Goal: Task Accomplishment & Management: Manage account settings

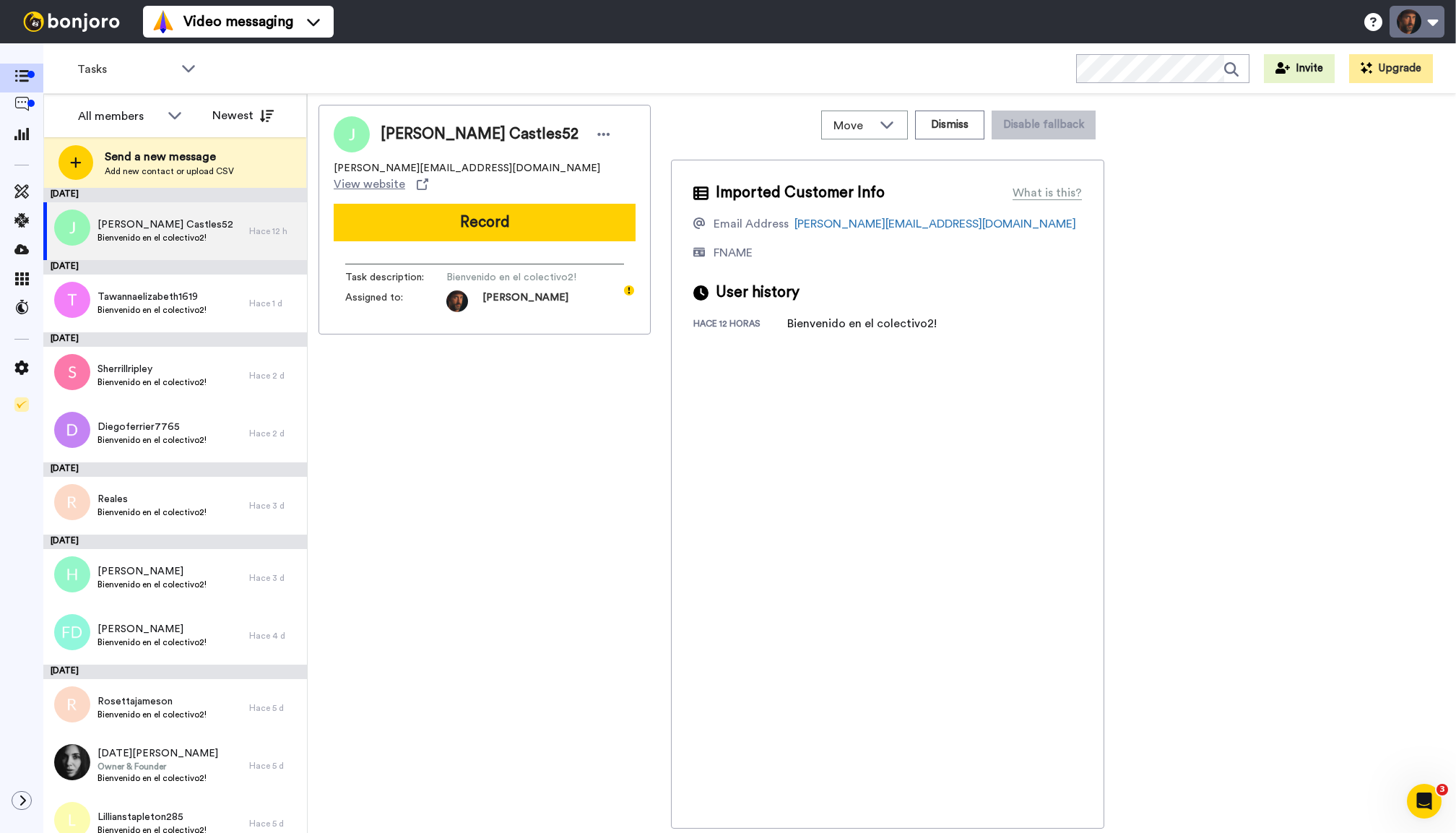
click at [1428, 27] on button at bounding box center [1417, 22] width 55 height 32
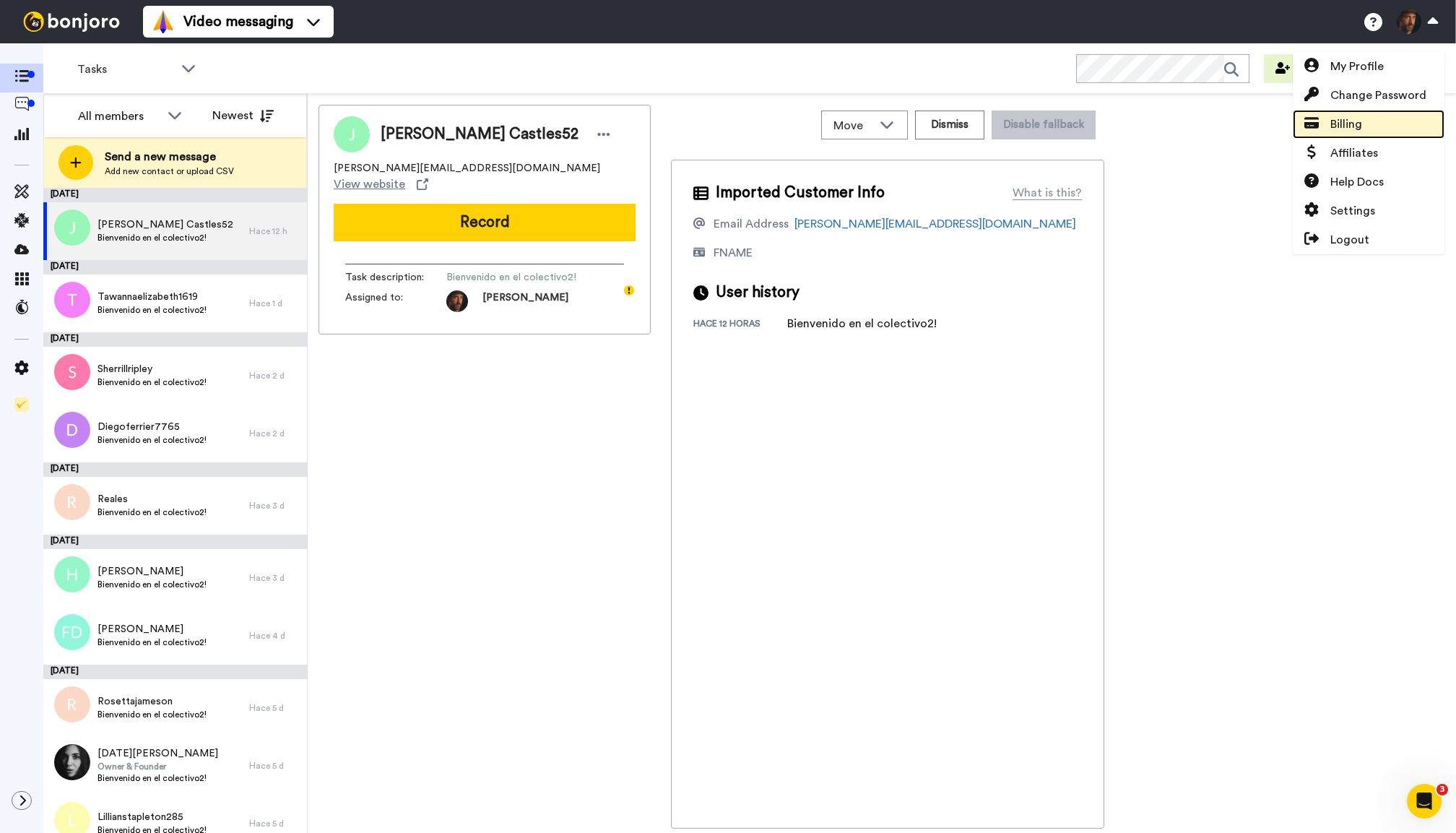
click at [1348, 122] on span "Billing" at bounding box center [1347, 124] width 32 height 18
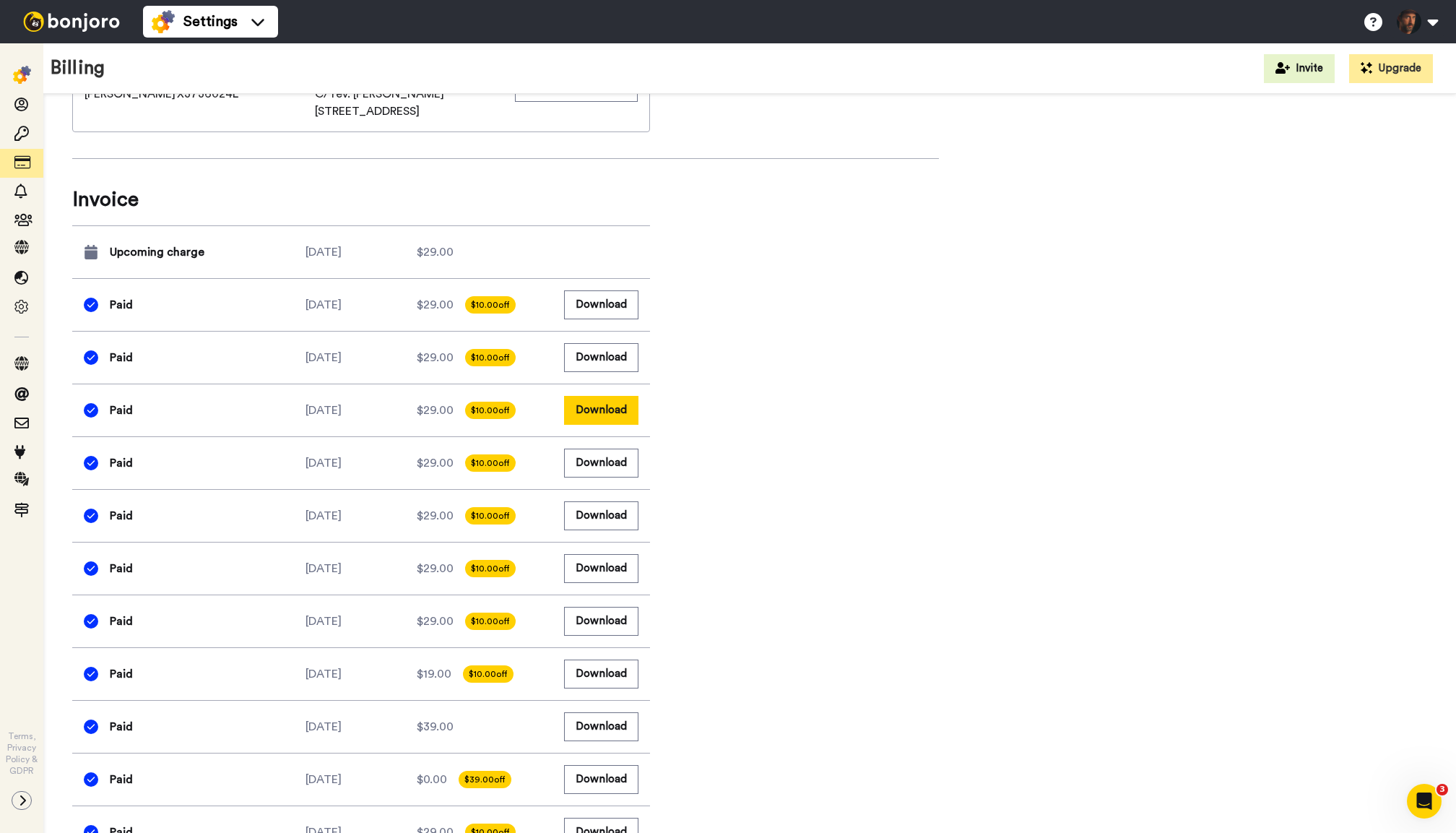
scroll to position [578, 0]
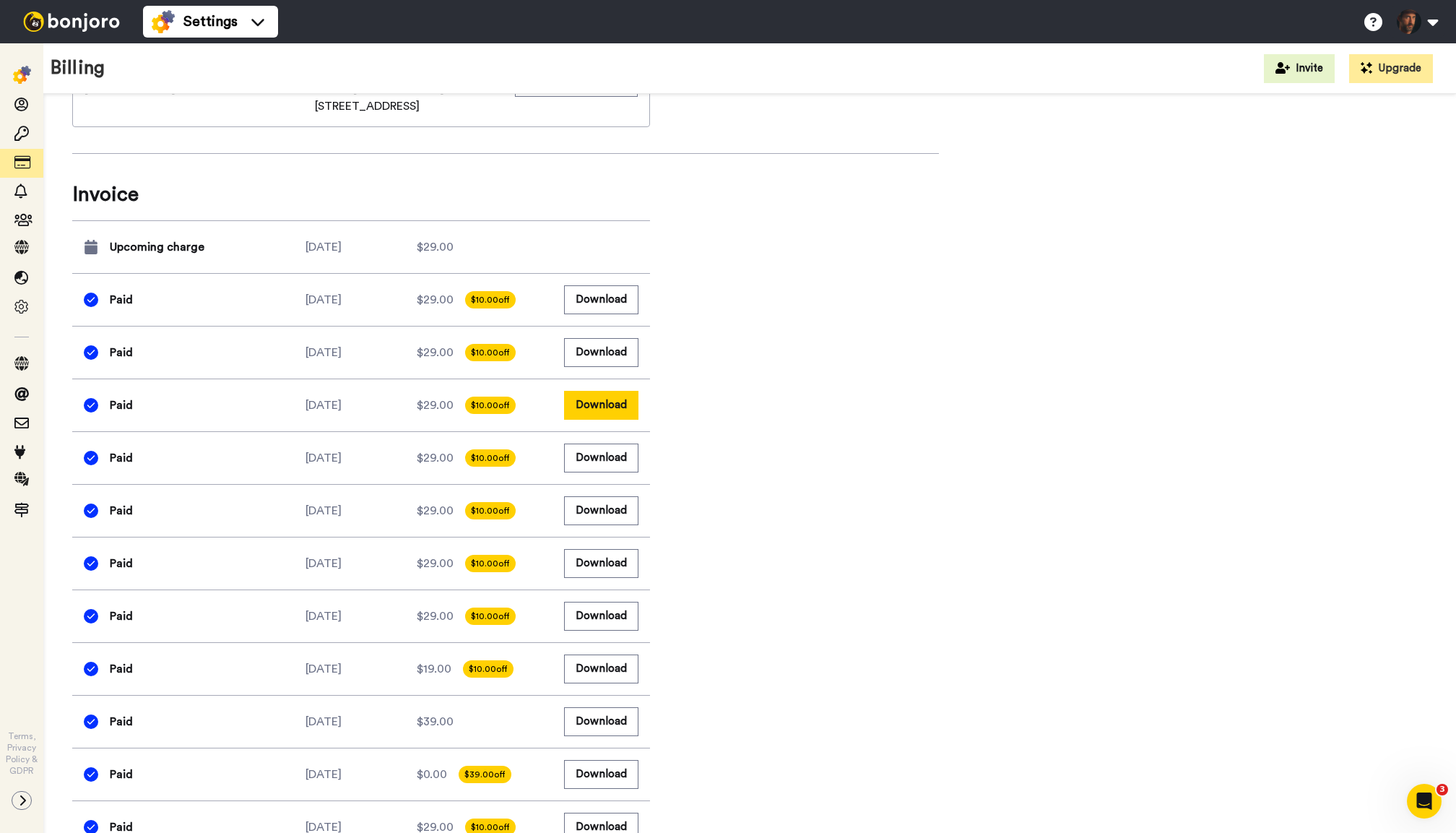
click at [604, 398] on button "Download" at bounding box center [602, 404] width 74 height 28
click at [614, 355] on button "Download" at bounding box center [602, 351] width 74 height 28
click at [609, 307] on button "Download" at bounding box center [602, 299] width 74 height 28
